Goal: Information Seeking & Learning: Learn about a topic

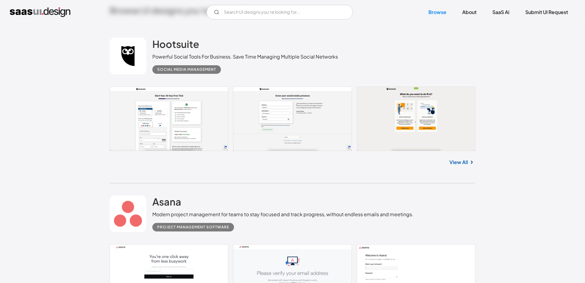
scroll to position [184, 0]
click at [174, 103] on link at bounding box center [293, 118] width 366 height 64
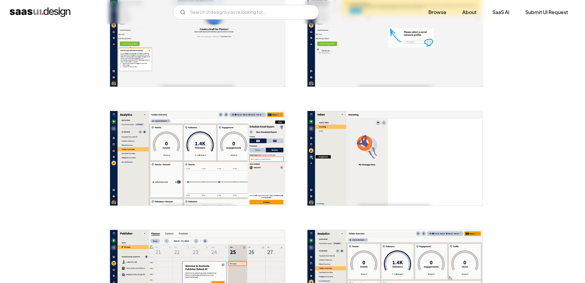
scroll to position [748, 0]
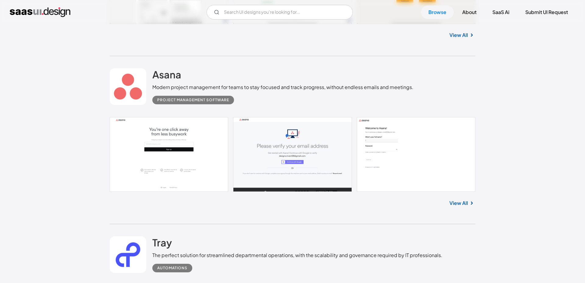
scroll to position [313, 0]
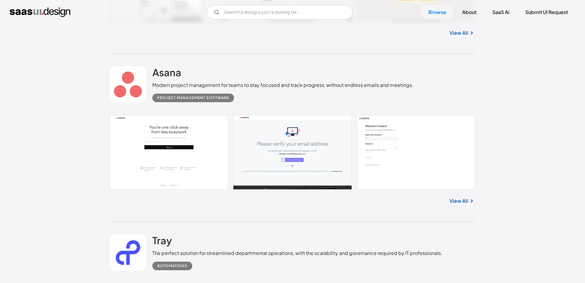
click at [180, 119] on link at bounding box center [293, 152] width 366 height 74
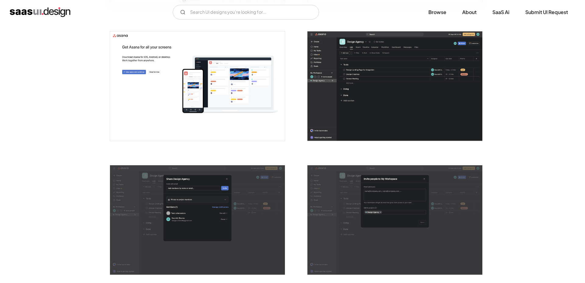
scroll to position [780, 0]
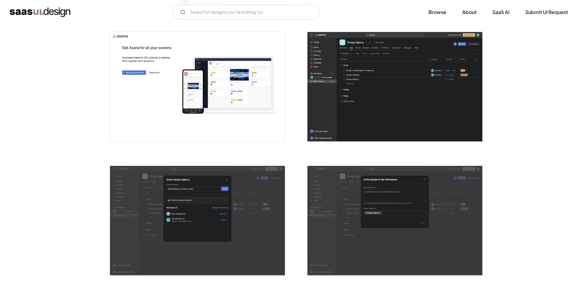
click at [334, 121] on img "open lightbox" at bounding box center [394, 86] width 175 height 109
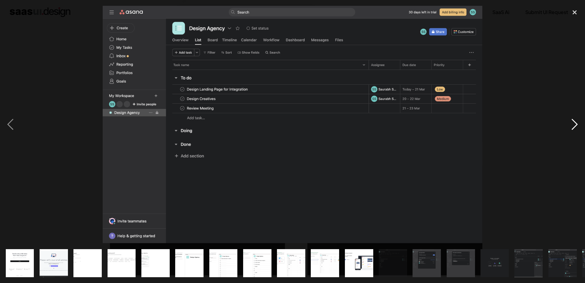
click at [572, 122] on div "next image" at bounding box center [574, 125] width 21 height 238
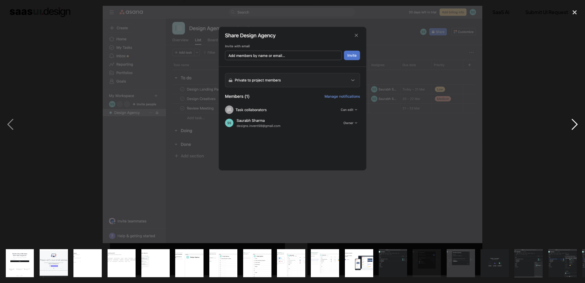
click at [572, 122] on div "next image" at bounding box center [574, 125] width 21 height 238
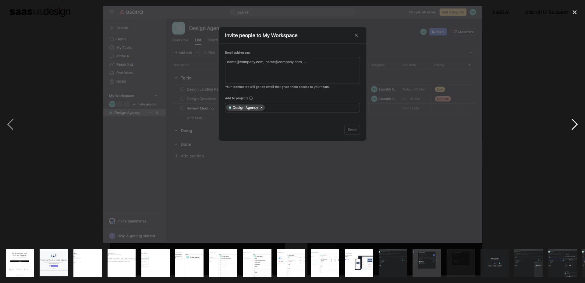
click at [572, 122] on div "next image" at bounding box center [574, 125] width 21 height 238
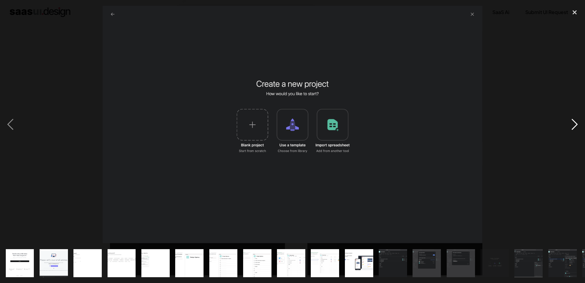
click at [572, 122] on div "next image" at bounding box center [574, 125] width 21 height 238
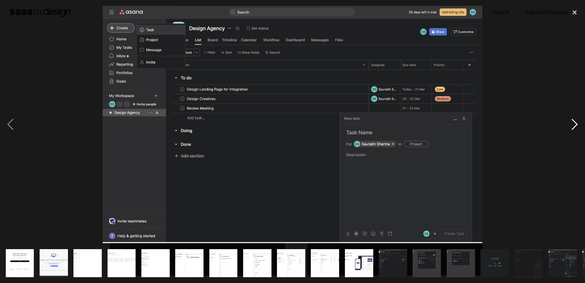
click at [572, 122] on div "next image" at bounding box center [574, 125] width 21 height 238
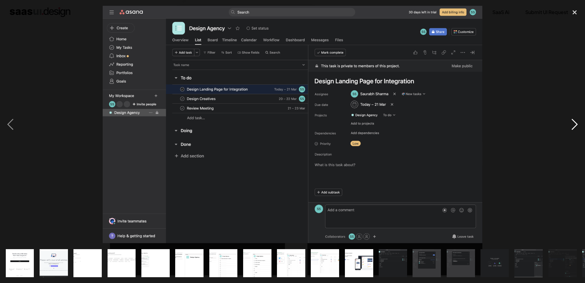
click at [572, 122] on div "next image" at bounding box center [574, 125] width 21 height 238
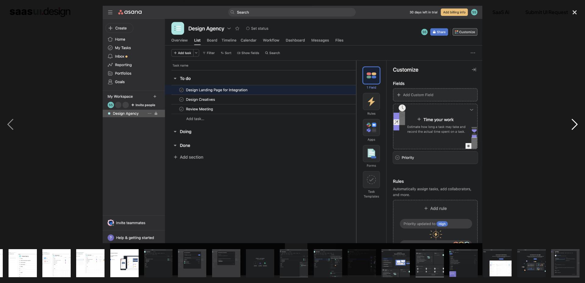
scroll to position [0, 235]
click at [572, 122] on div "next image" at bounding box center [574, 125] width 21 height 238
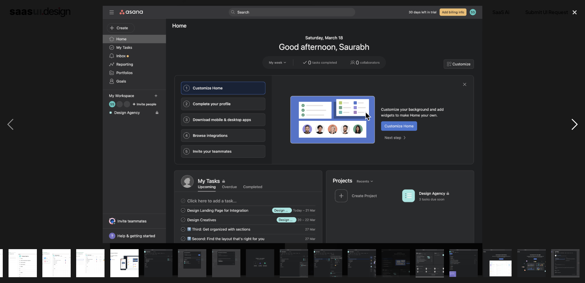
click at [572, 122] on div "next image" at bounding box center [574, 125] width 21 height 238
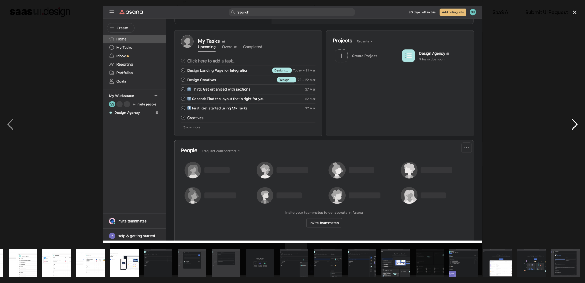
click at [572, 122] on div "next image" at bounding box center [574, 125] width 21 height 238
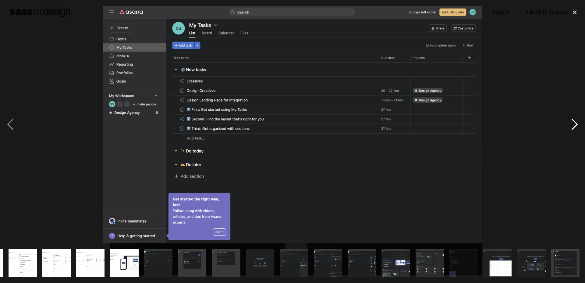
click at [572, 122] on div "next image" at bounding box center [574, 125] width 21 height 238
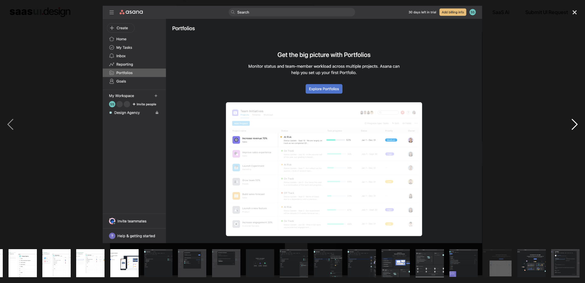
click at [572, 123] on div "next image" at bounding box center [574, 125] width 21 height 238
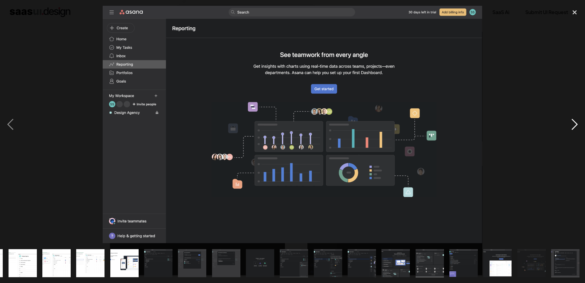
click at [572, 123] on div "next image" at bounding box center [574, 125] width 21 height 238
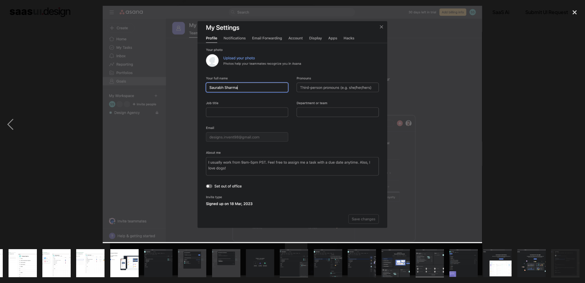
click at [572, 123] on div "next image" at bounding box center [574, 125] width 21 height 238
click at [577, 13] on div "close lightbox" at bounding box center [574, 12] width 21 height 13
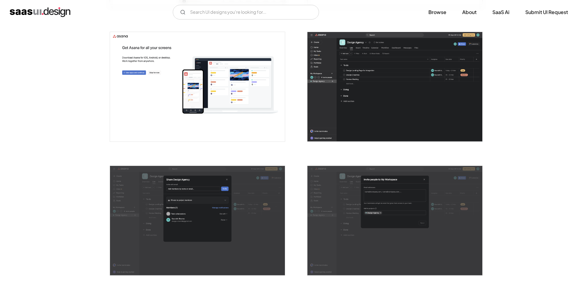
scroll to position [0, 0]
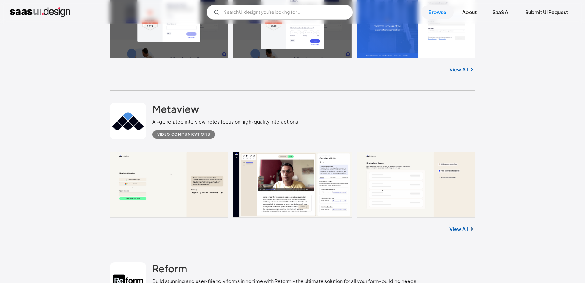
scroll to position [612, 0]
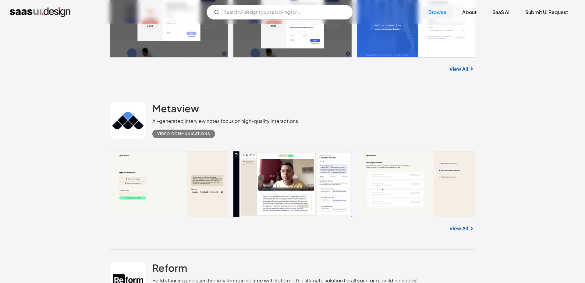
click at [249, 175] on link at bounding box center [293, 184] width 366 height 66
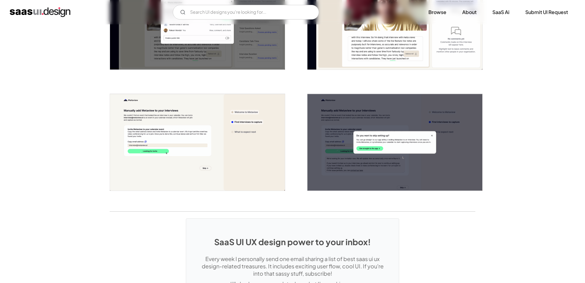
scroll to position [1385, 0]
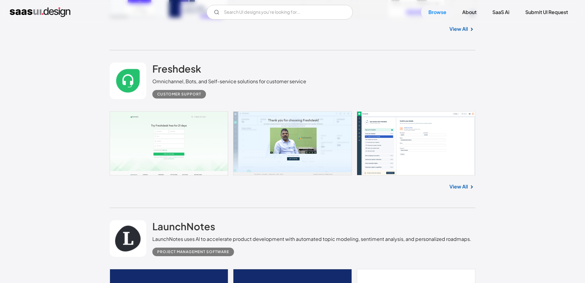
scroll to position [1463, 0]
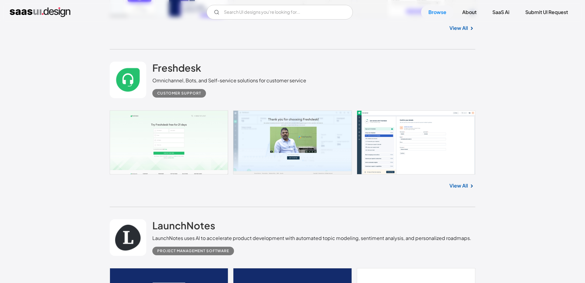
click at [385, 144] on link at bounding box center [293, 142] width 366 height 64
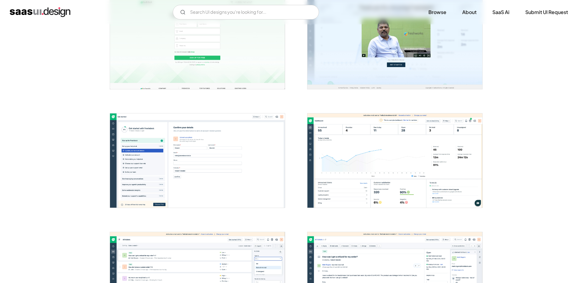
scroll to position [152, 0]
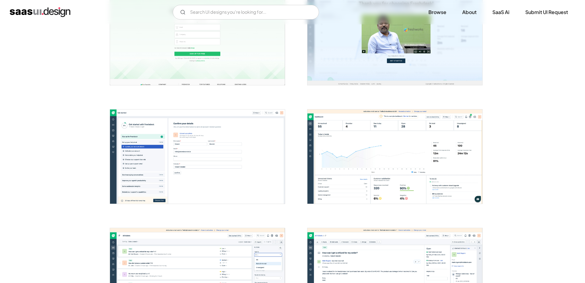
click at [239, 169] on img "open lightbox" at bounding box center [197, 156] width 175 height 94
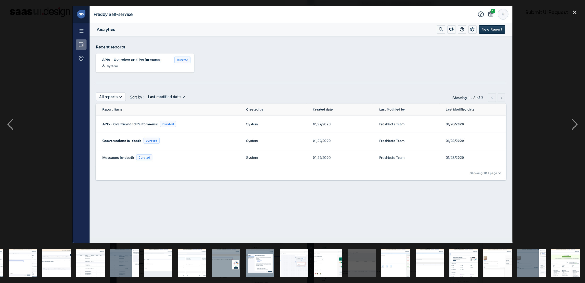
scroll to position [0, 235]
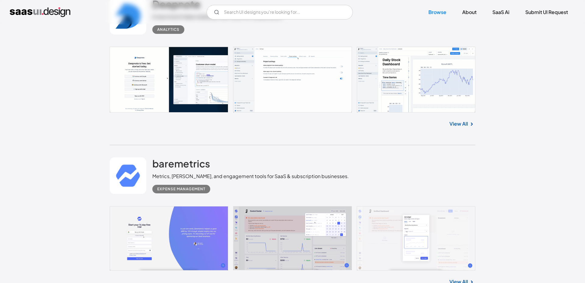
scroll to position [3475, 0]
click at [251, 14] on input "Email Form" at bounding box center [280, 12] width 146 height 15
type input "legal"
